Goal: Check status: Check status

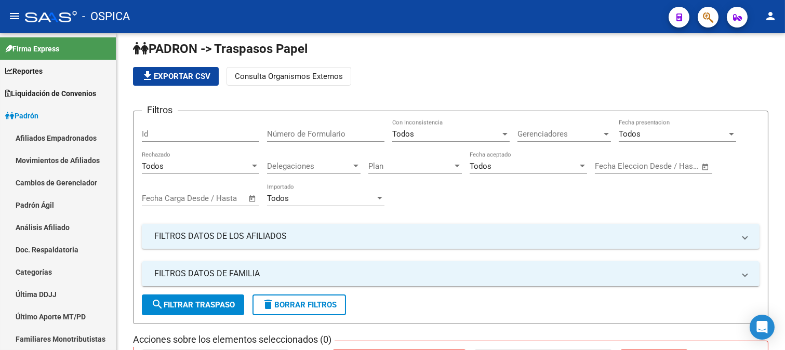
click at [56, 227] on link "Análisis Afiliado" at bounding box center [58, 227] width 116 height 22
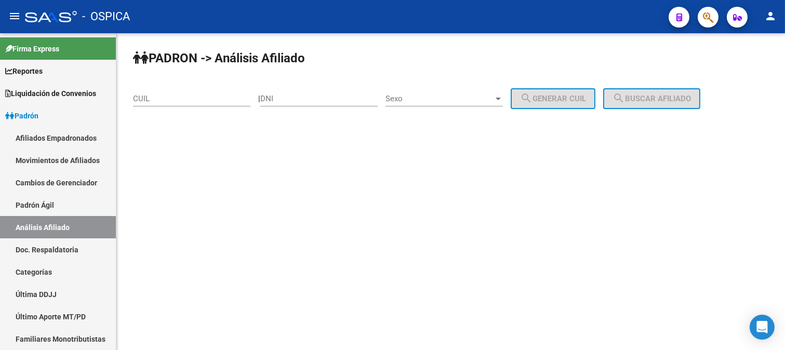
click at [163, 97] on input "CUIL" at bounding box center [191, 98] width 117 height 9
paste input "20-35408691-4"
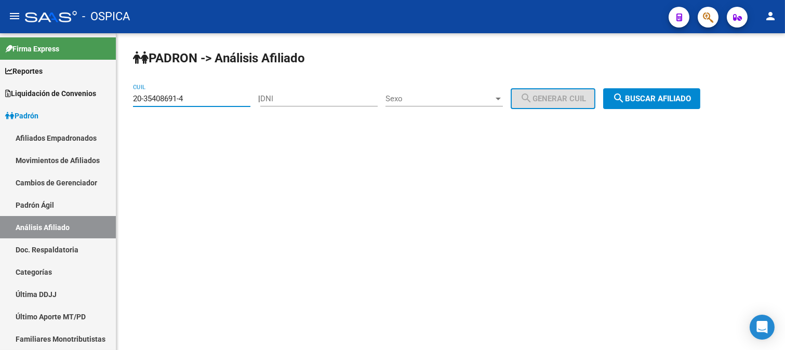
type input "20-35408691-4"
click at [686, 94] on span "search Buscar afiliado" at bounding box center [651, 98] width 78 height 9
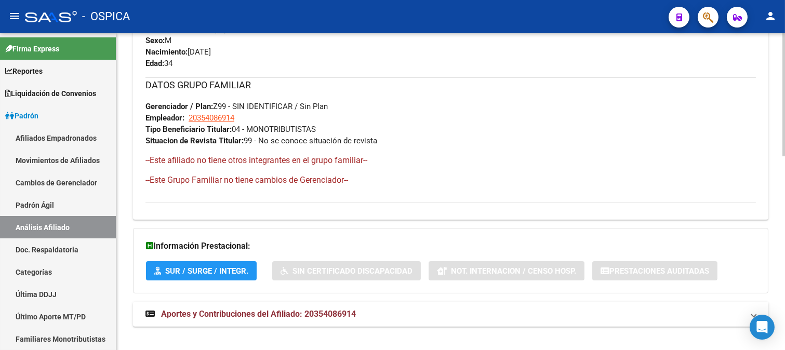
scroll to position [499, 0]
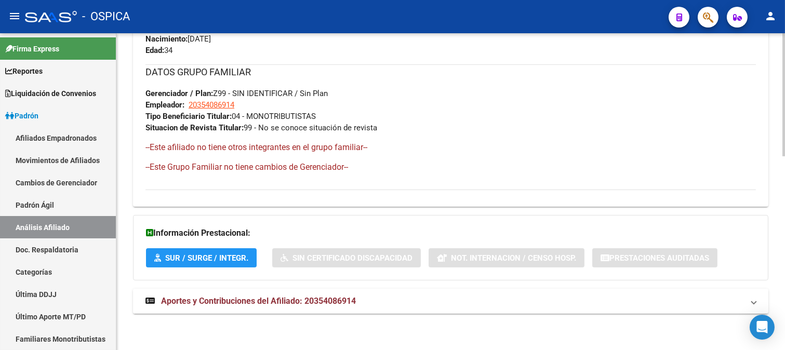
click at [408, 300] on mat-panel-title "Aportes y Contribuciones del Afiliado: 20354086914" at bounding box center [444, 301] width 598 height 11
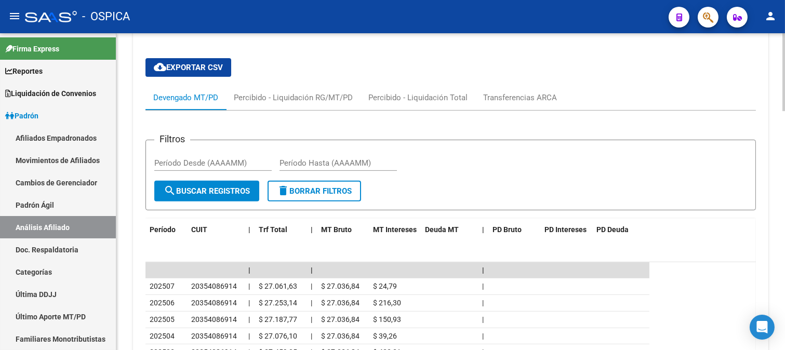
scroll to position [730, 0]
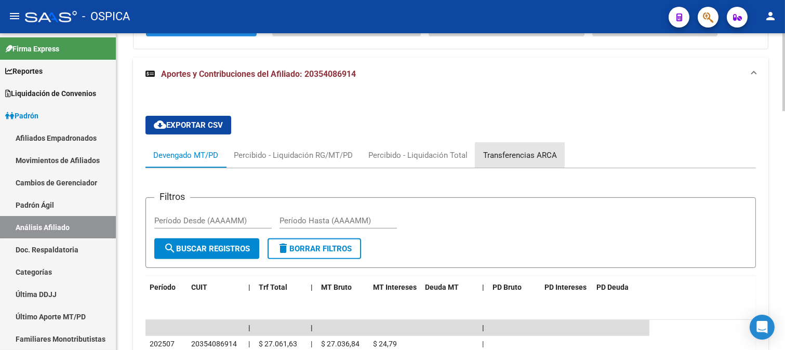
click at [506, 152] on div "Transferencias ARCA" at bounding box center [520, 155] width 74 height 11
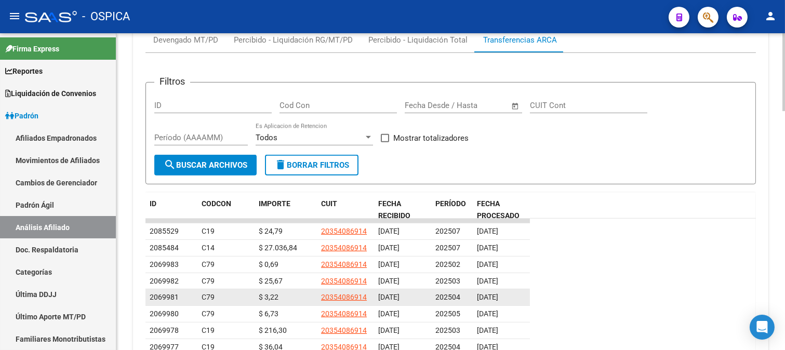
scroll to position [903, 0]
